Goal: Information Seeking & Learning: Learn about a topic

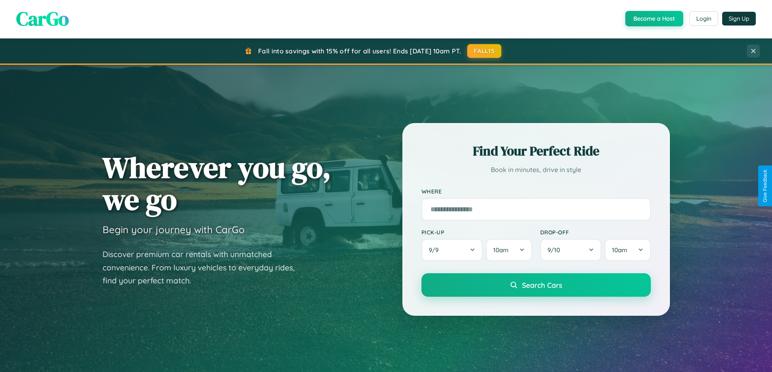
scroll to position [349, 0]
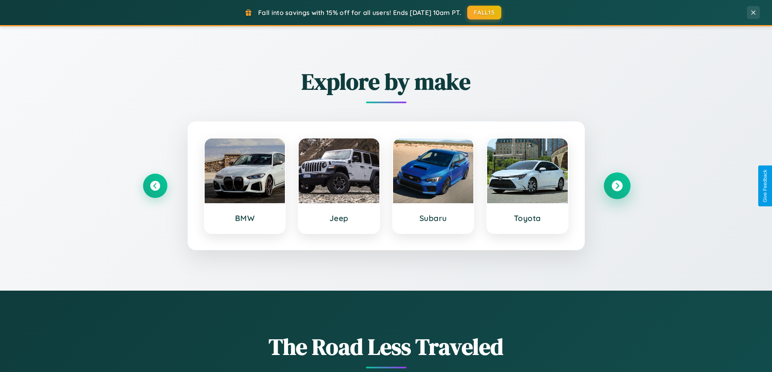
click at [617, 186] on icon at bounding box center [617, 186] width 11 height 11
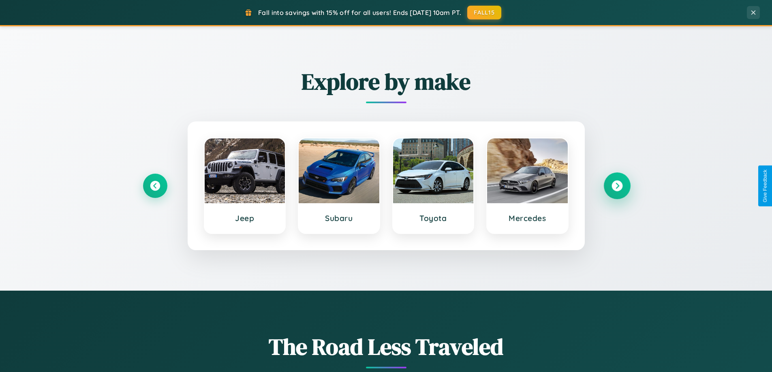
click at [617, 186] on icon at bounding box center [617, 186] width 11 height 11
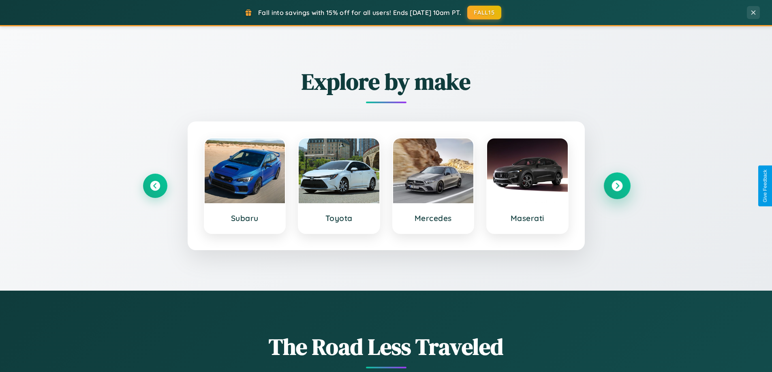
click at [617, 186] on icon at bounding box center [617, 186] width 11 height 11
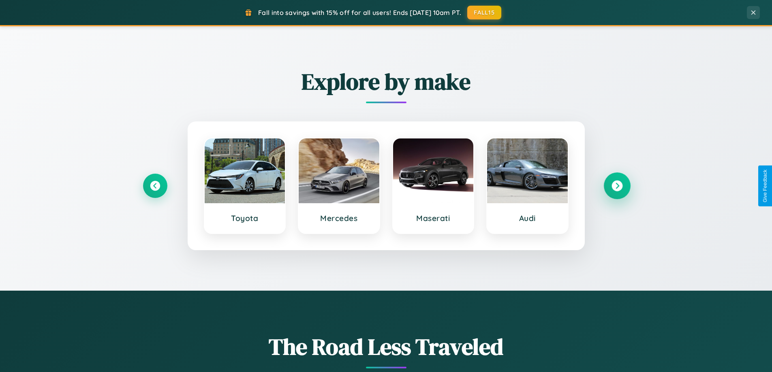
click at [617, 186] on icon at bounding box center [617, 186] width 11 height 11
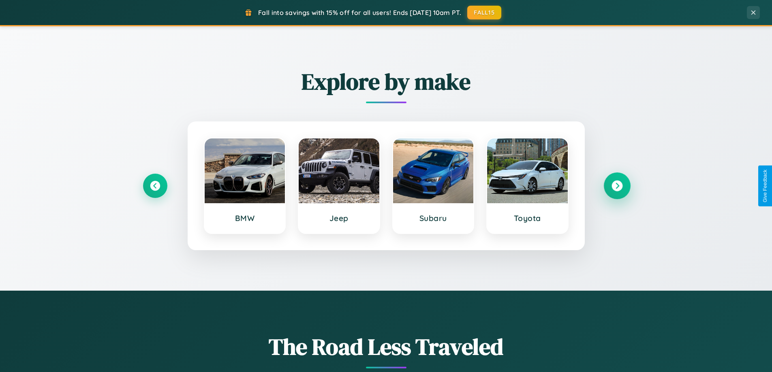
click at [617, 186] on icon at bounding box center [617, 186] width 11 height 11
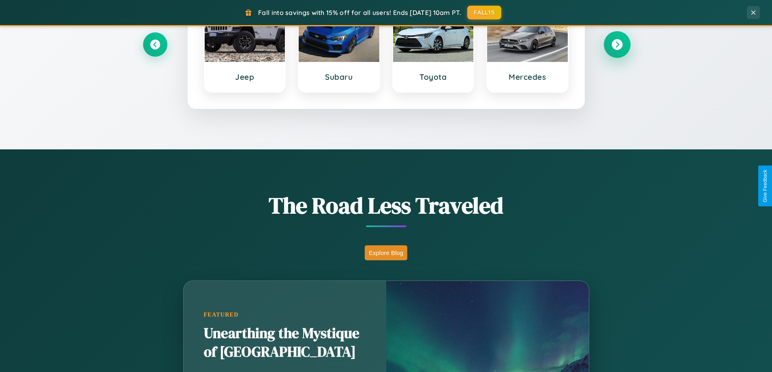
scroll to position [1559, 0]
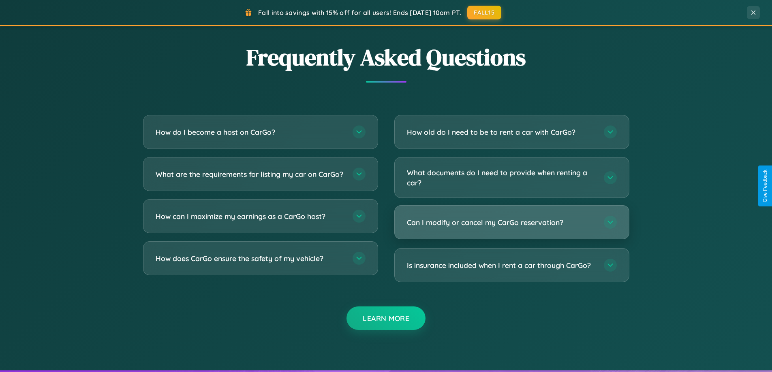
click at [511, 223] on h3 "Can I modify or cancel my CarGo reservation?" at bounding box center [501, 223] width 189 height 10
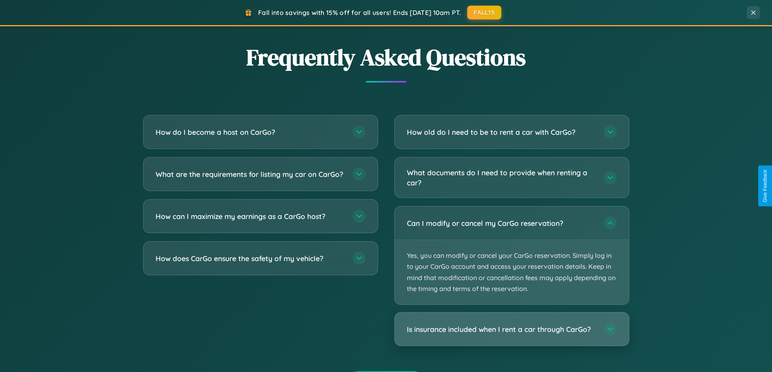
click at [511, 330] on h3 "Is insurance included when I rent a car through CarGo?" at bounding box center [501, 330] width 189 height 10
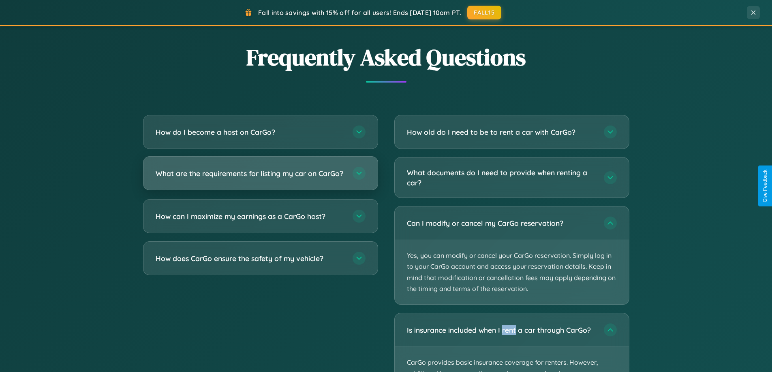
click at [260, 178] on h3 "What are the requirements for listing my car on CarGo?" at bounding box center [250, 174] width 189 height 10
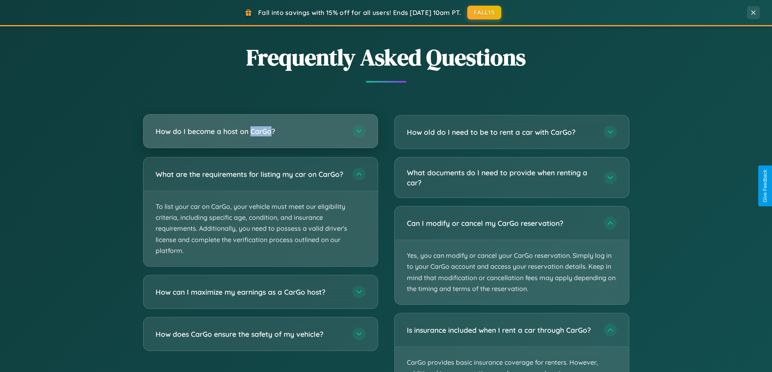
click at [260, 132] on h3 "How do I become a host on CarGo?" at bounding box center [250, 131] width 189 height 10
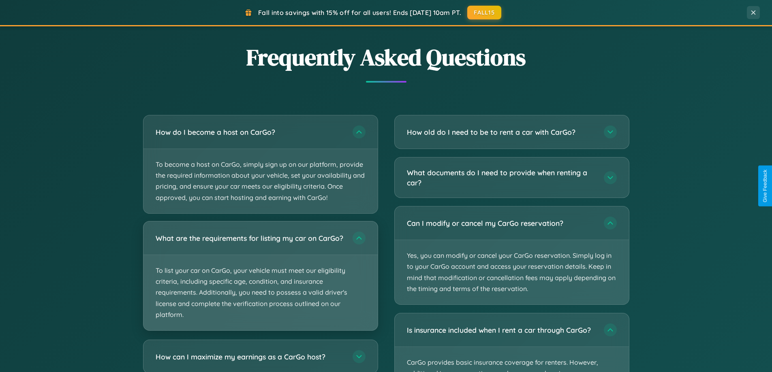
click at [260, 280] on p "To list your car on CarGo, your vehicle must meet our eligibility criteria, inc…" at bounding box center [260, 292] width 234 height 75
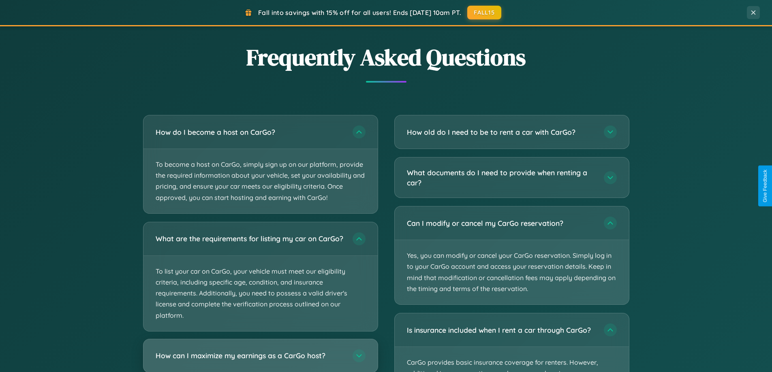
click at [260, 359] on h3 "How can I maximize my earnings as a CarGo host?" at bounding box center [250, 356] width 189 height 10
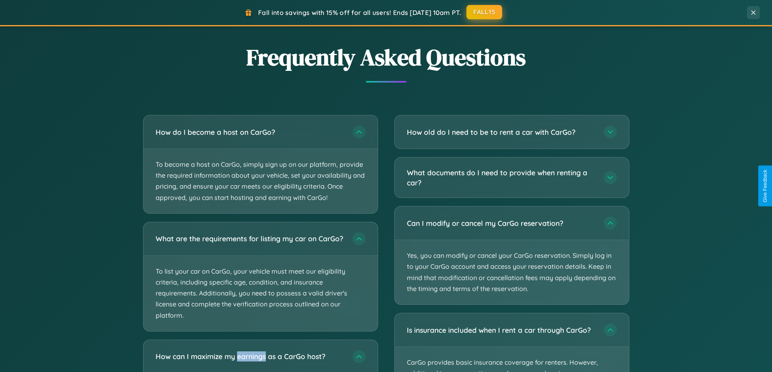
click at [485, 12] on button "FALL15" at bounding box center [484, 12] width 36 height 15
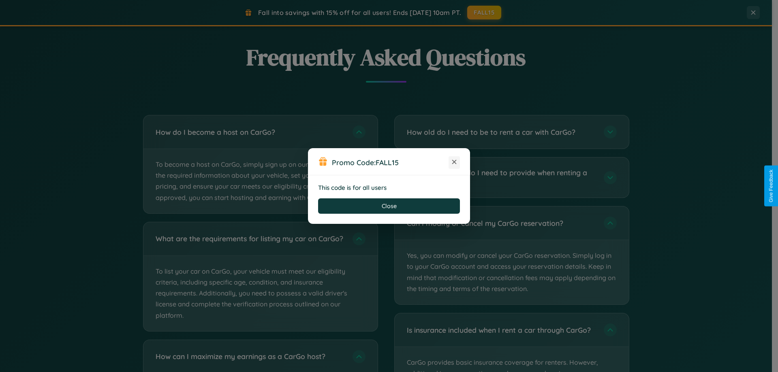
click at [454, 163] on icon at bounding box center [454, 162] width 8 height 8
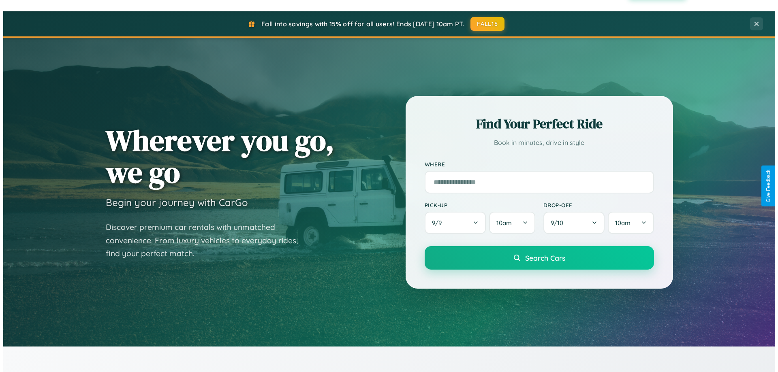
scroll to position [0, 0]
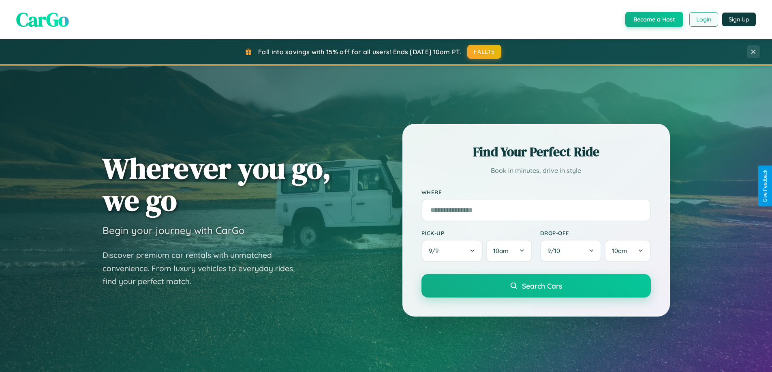
click at [703, 19] on button "Login" at bounding box center [703, 19] width 29 height 15
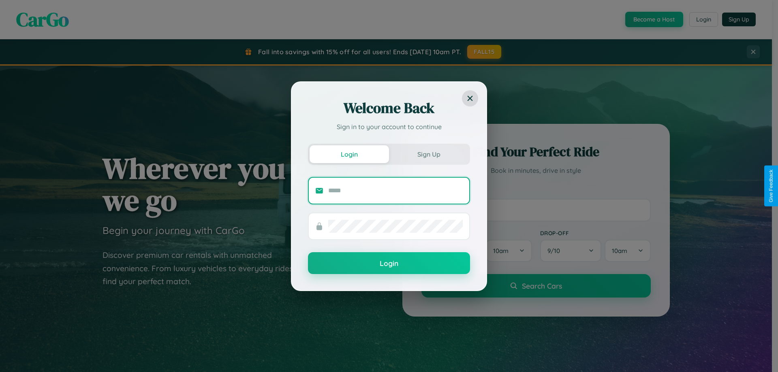
click at [396, 190] on input "text" at bounding box center [395, 190] width 135 height 13
type input "**********"
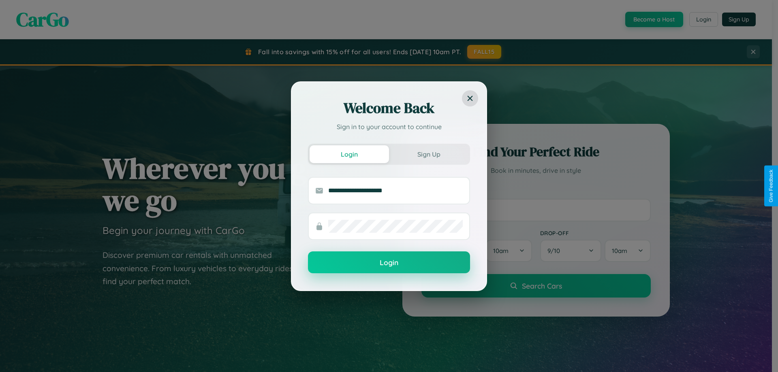
click at [389, 263] on button "Login" at bounding box center [389, 263] width 162 height 22
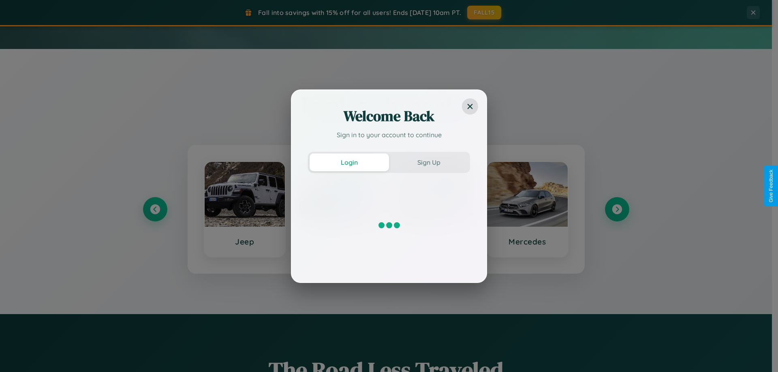
scroll to position [349, 0]
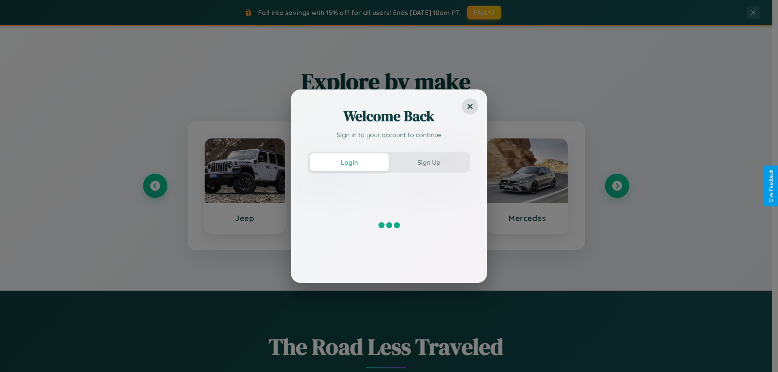
click at [244, 186] on div "Welcome Back Sign in to your account to continue Login Sign Up" at bounding box center [389, 186] width 778 height 372
